Goal: Navigation & Orientation: Find specific page/section

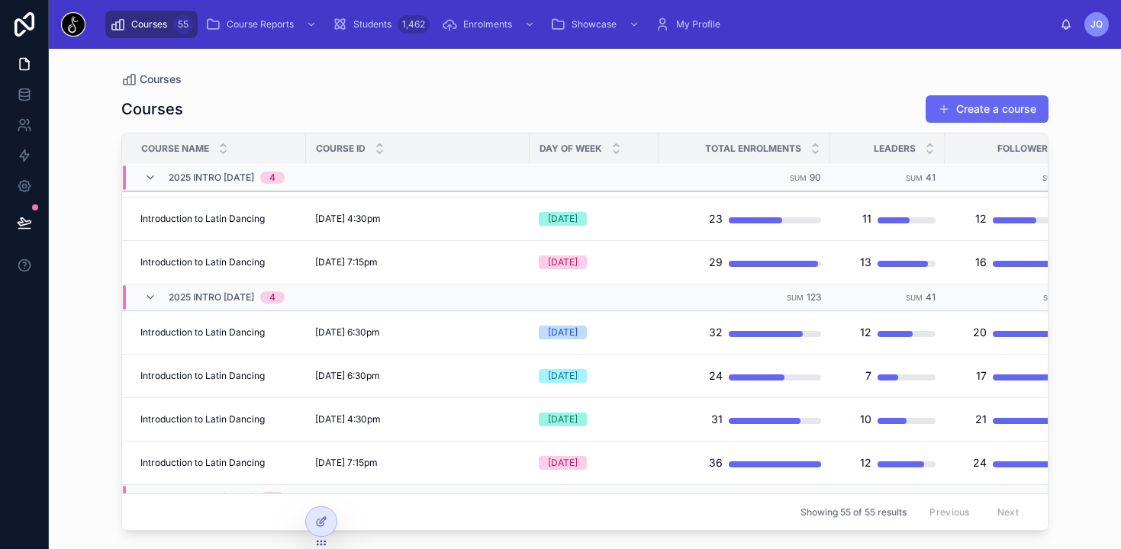
scroll to position [395, 0]
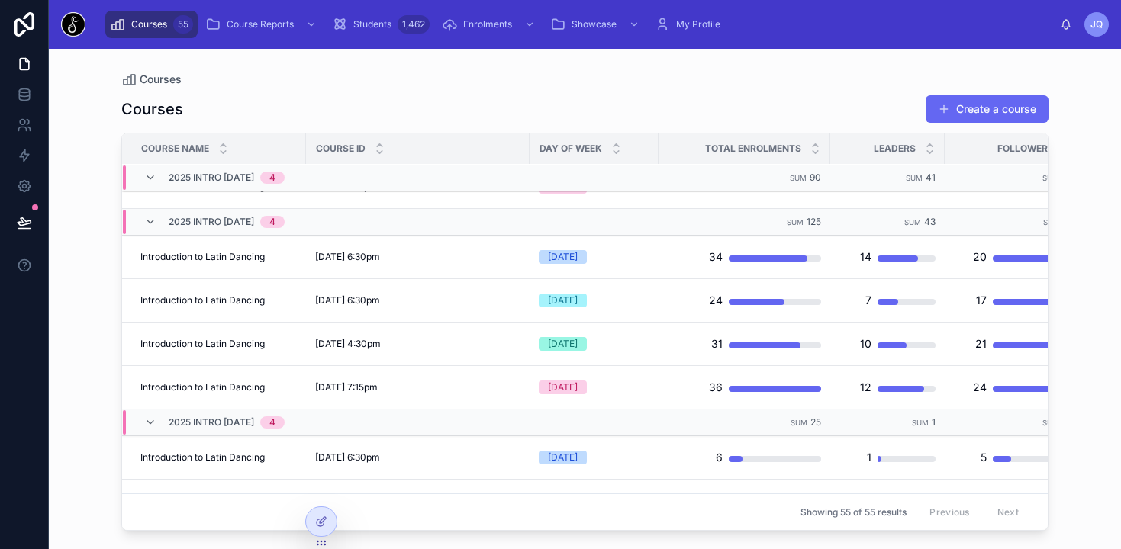
scroll to position [459, 0]
